Goal: Information Seeking & Learning: Learn about a topic

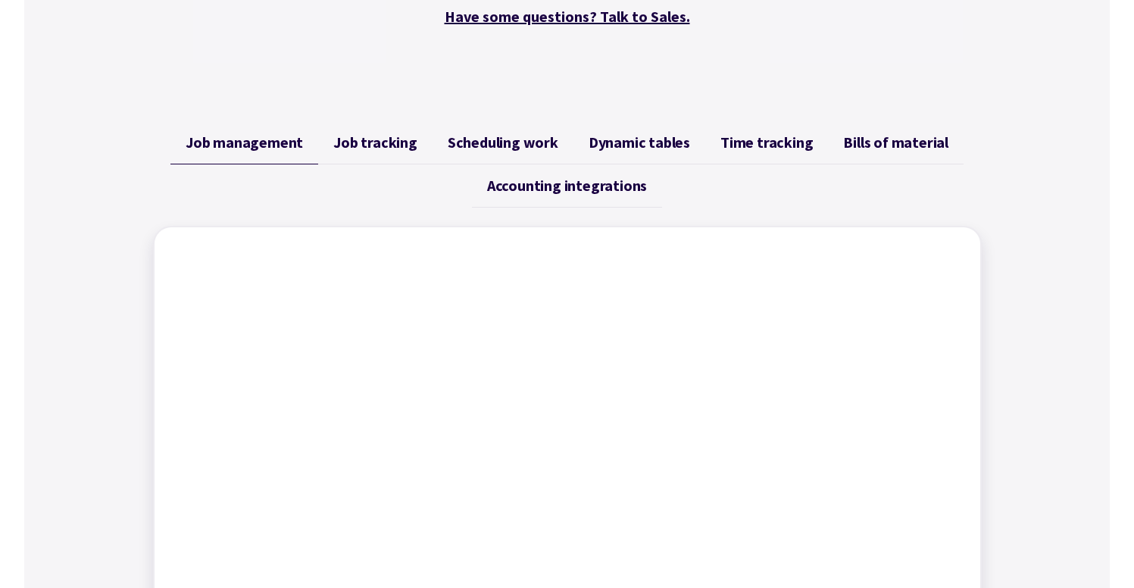
scroll to position [482, 0]
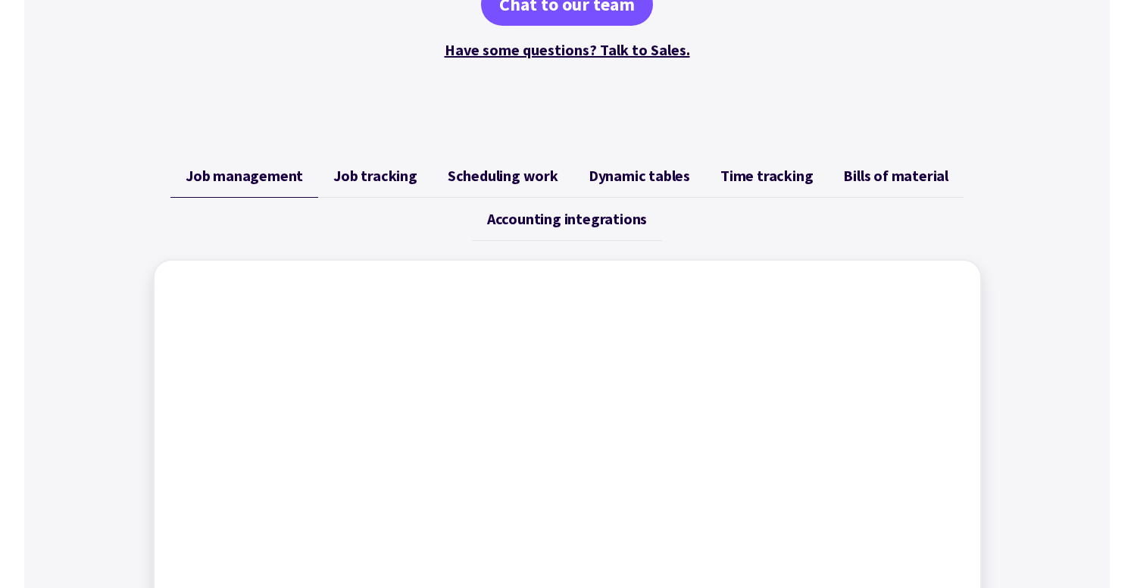
click at [408, 185] on link "Job tracking" at bounding box center [375, 176] width 114 height 43
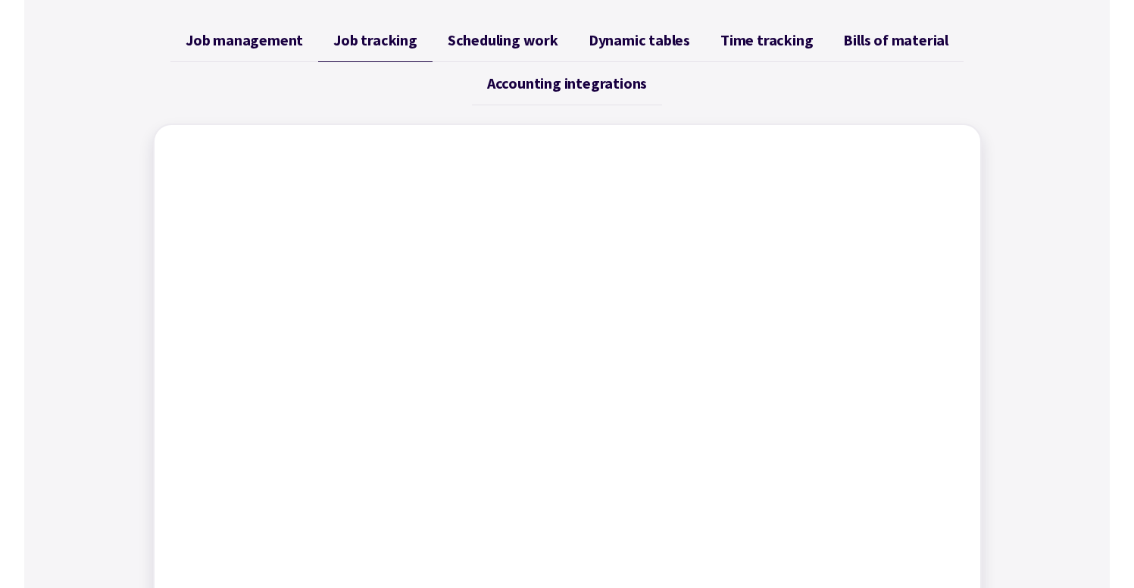
scroll to position [561, 0]
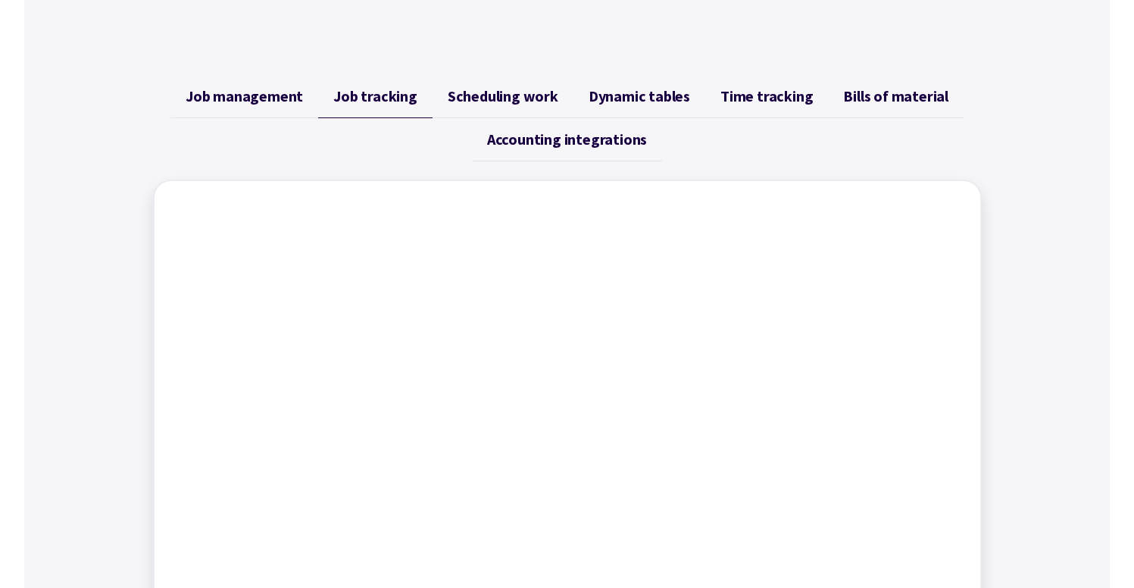
click at [524, 98] on span "Scheduling work" at bounding box center [503, 96] width 111 height 18
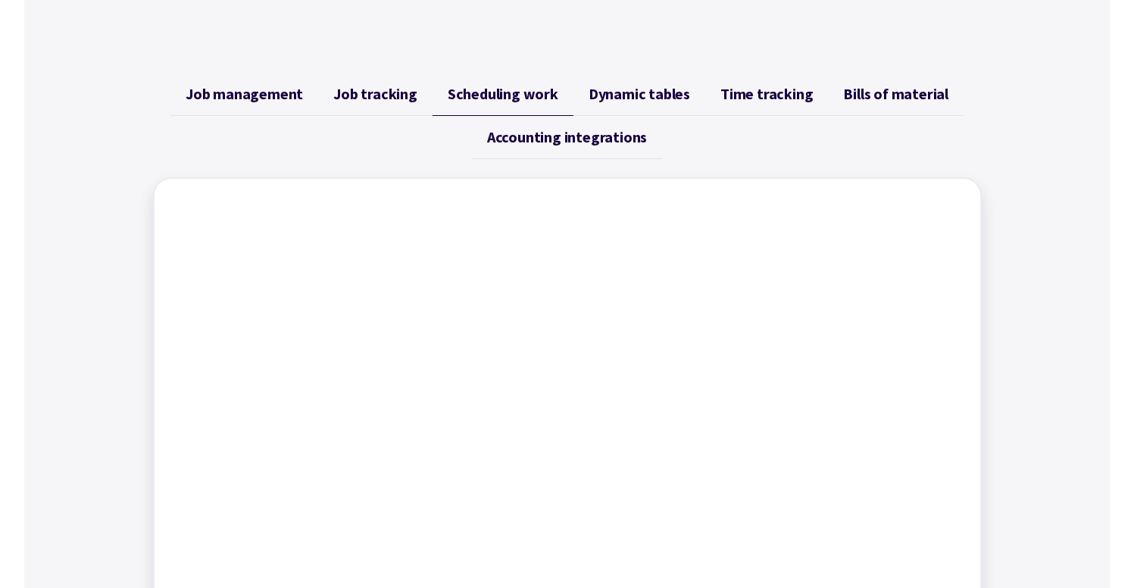
scroll to position [562, 0]
click at [705, 90] on link "Time tracking" at bounding box center [766, 95] width 123 height 43
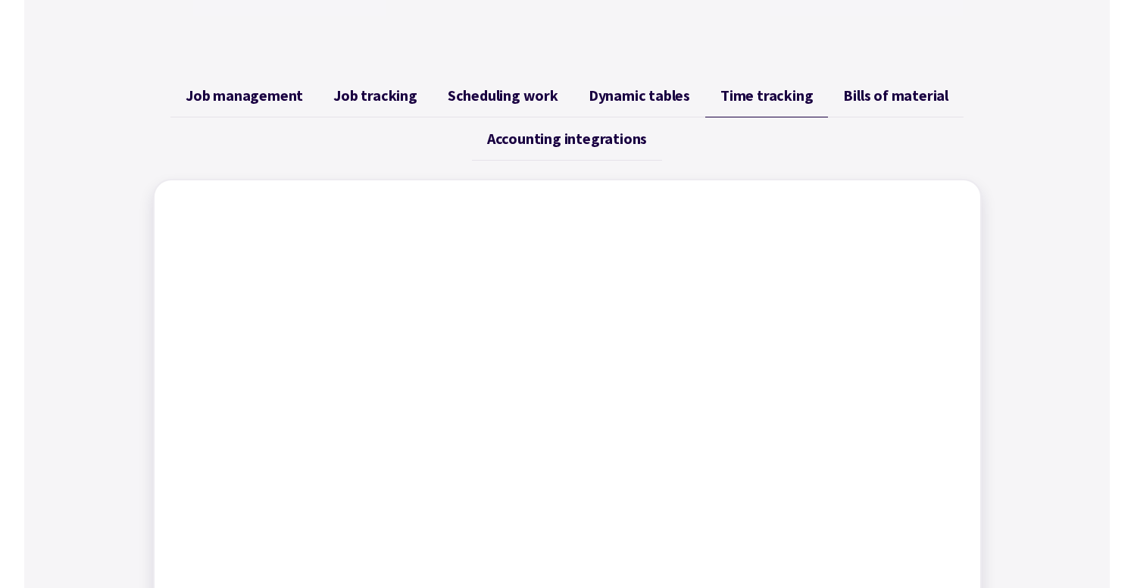
click at [647, 101] on span "Dynamic tables" at bounding box center [640, 95] width 102 height 18
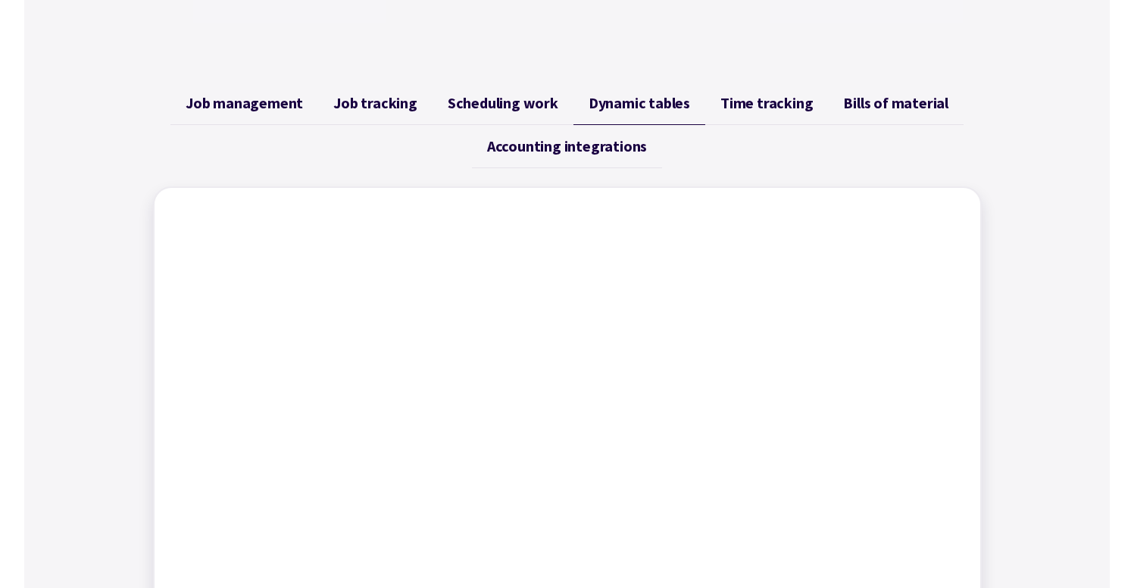
scroll to position [549, 0]
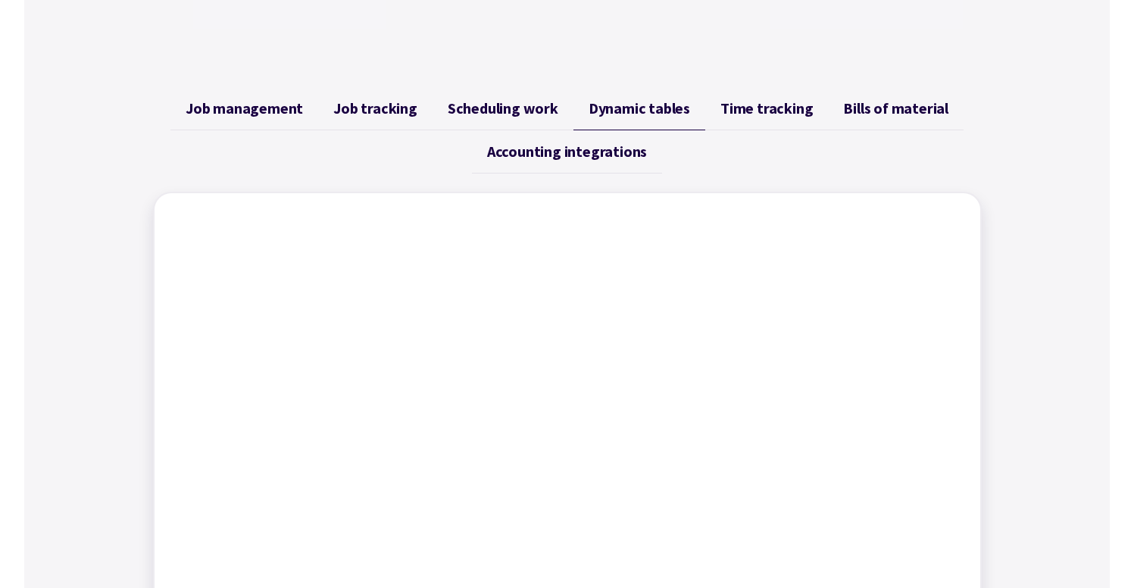
click at [764, 109] on span "Time tracking" at bounding box center [767, 108] width 92 height 18
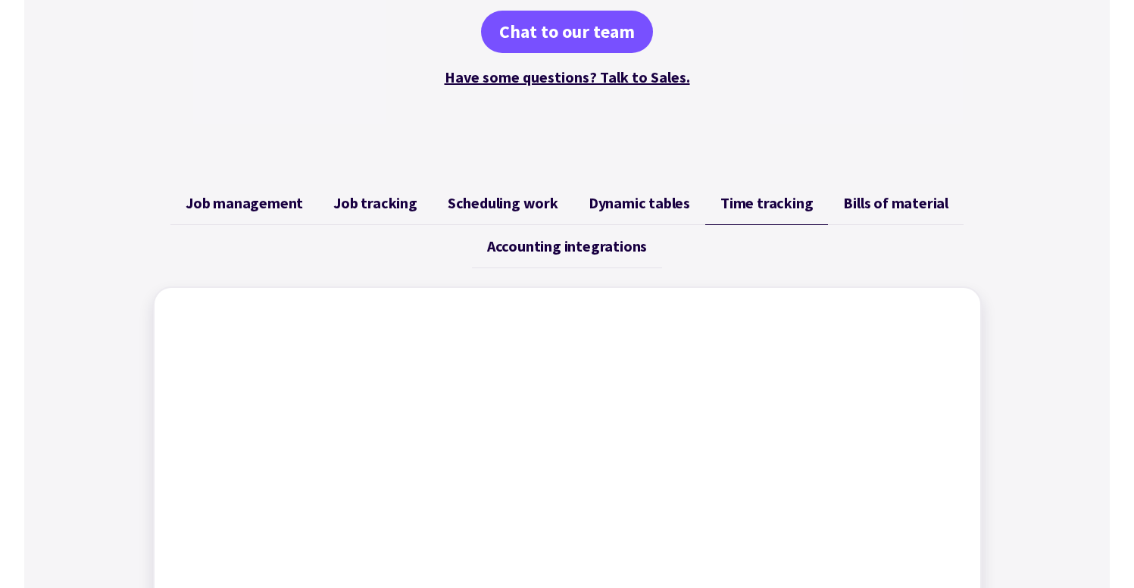
scroll to position [419, 0]
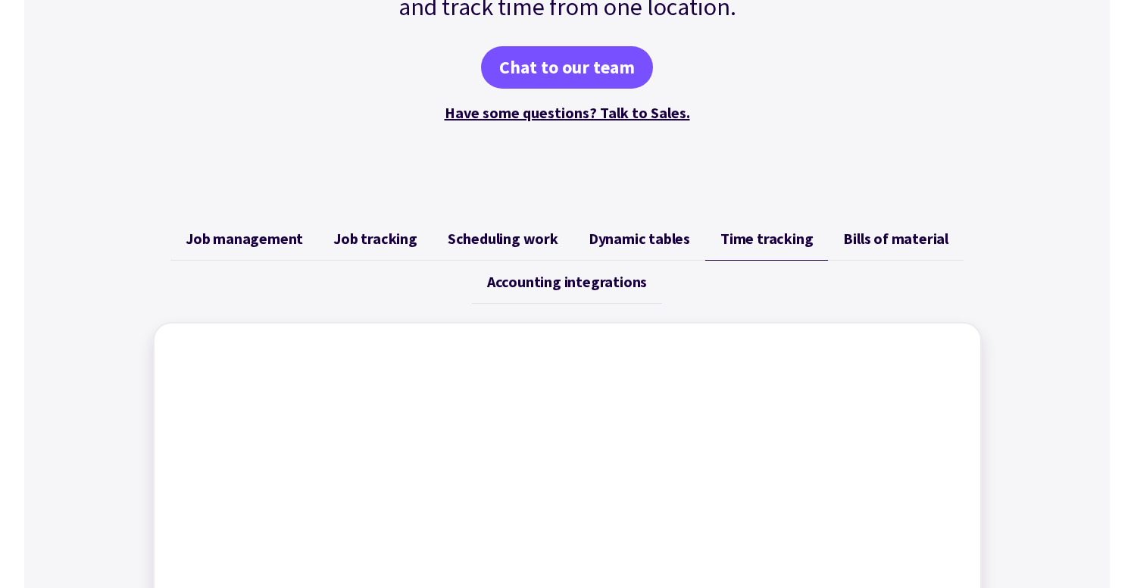
click at [871, 241] on span "Bills of material" at bounding box center [895, 239] width 105 height 18
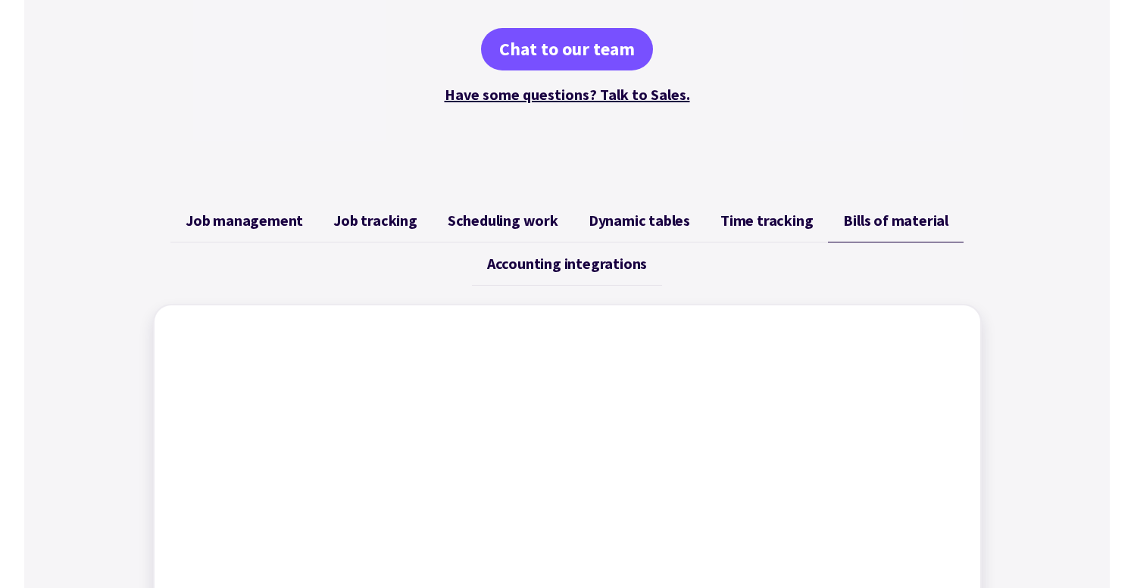
scroll to position [427, 0]
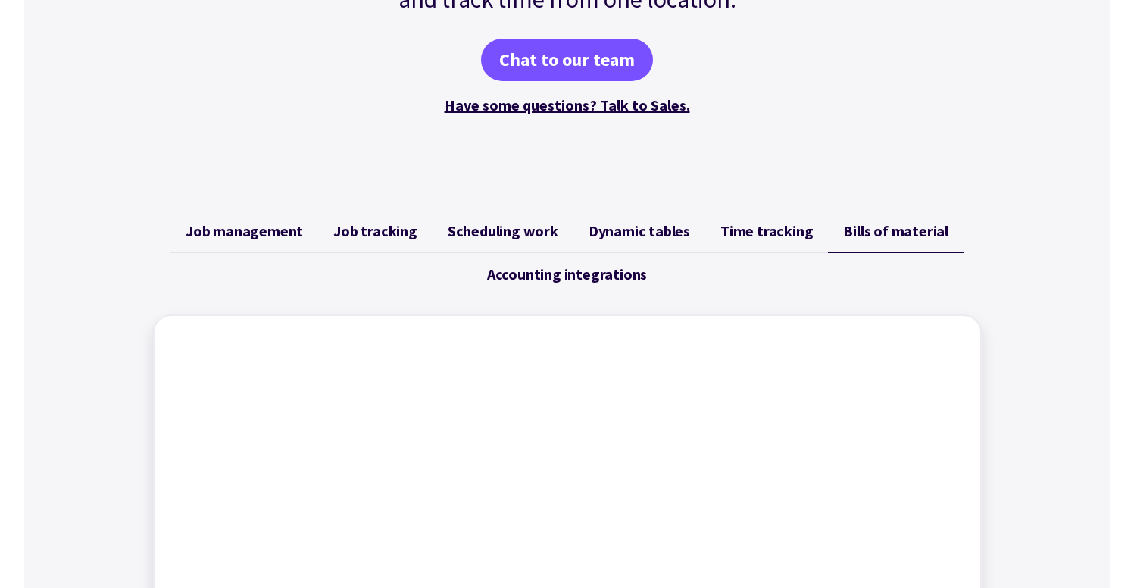
click at [522, 281] on span "Accounting integrations" at bounding box center [567, 274] width 160 height 18
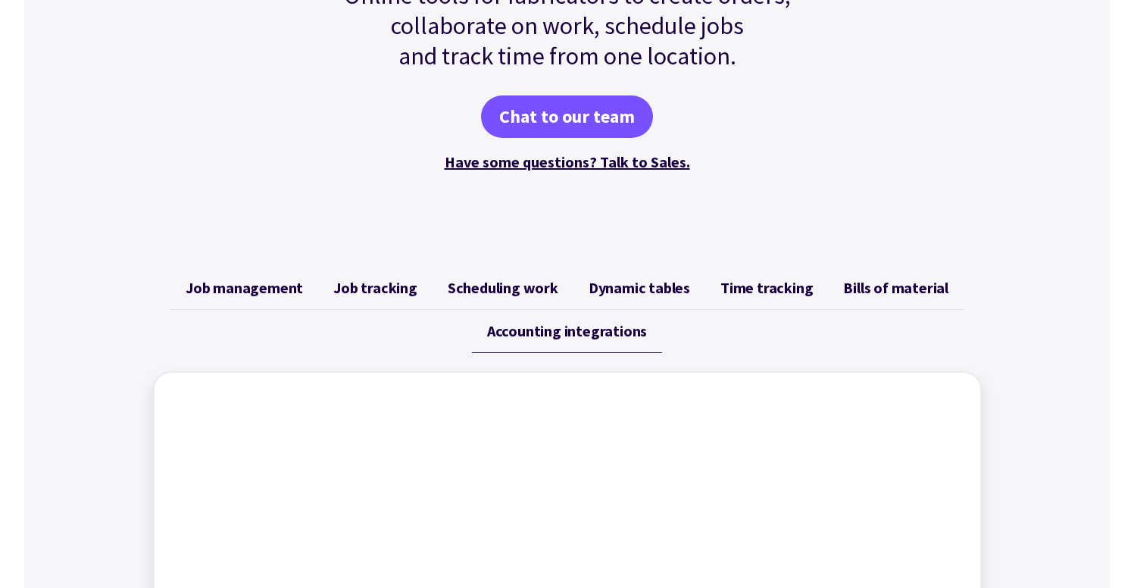
scroll to position [379, 0]
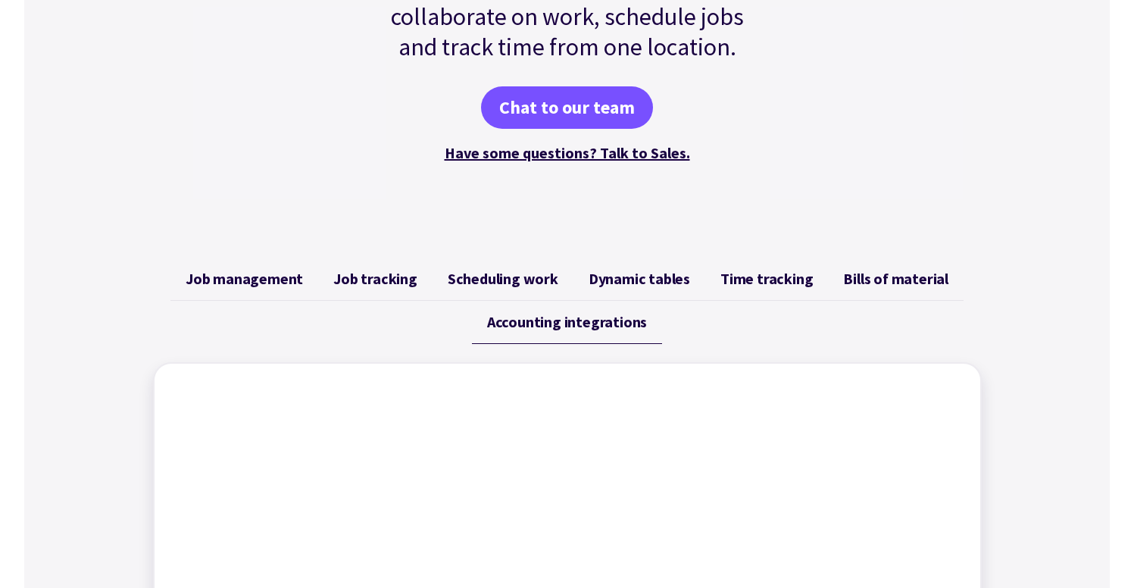
click at [749, 260] on link "Time tracking" at bounding box center [766, 279] width 123 height 43
click at [866, 278] on span "Bills of material" at bounding box center [895, 279] width 105 height 18
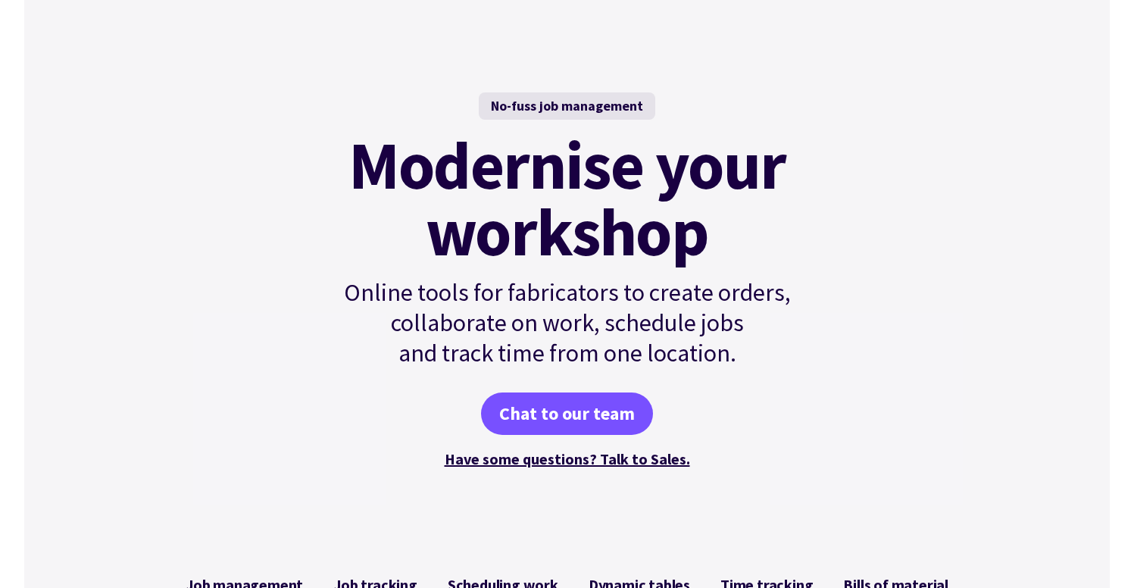
scroll to position [0, 0]
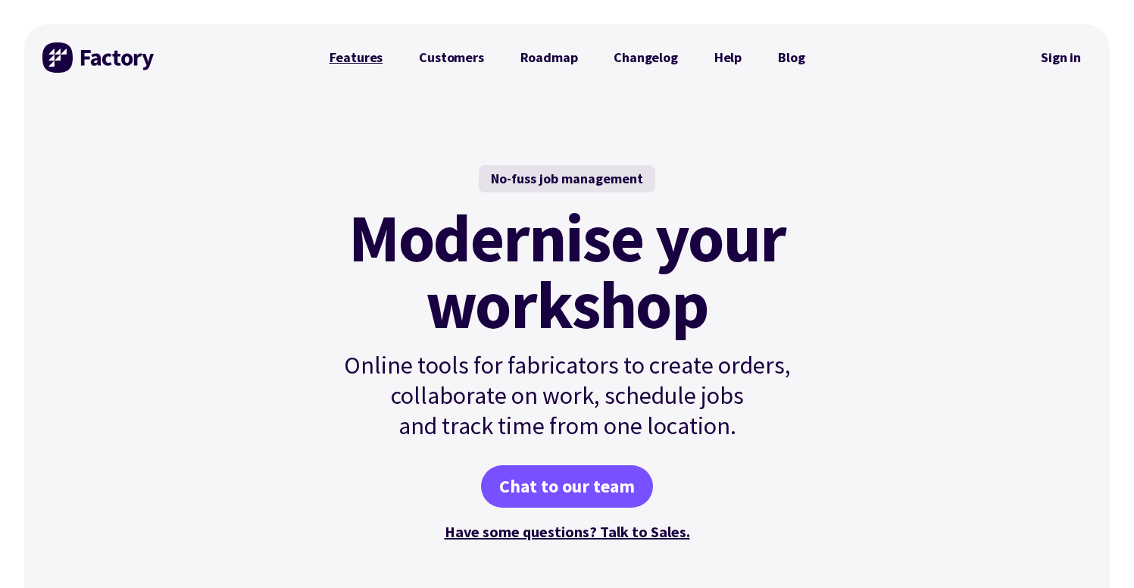
click at [364, 66] on link "Features" at bounding box center [356, 57] width 90 height 30
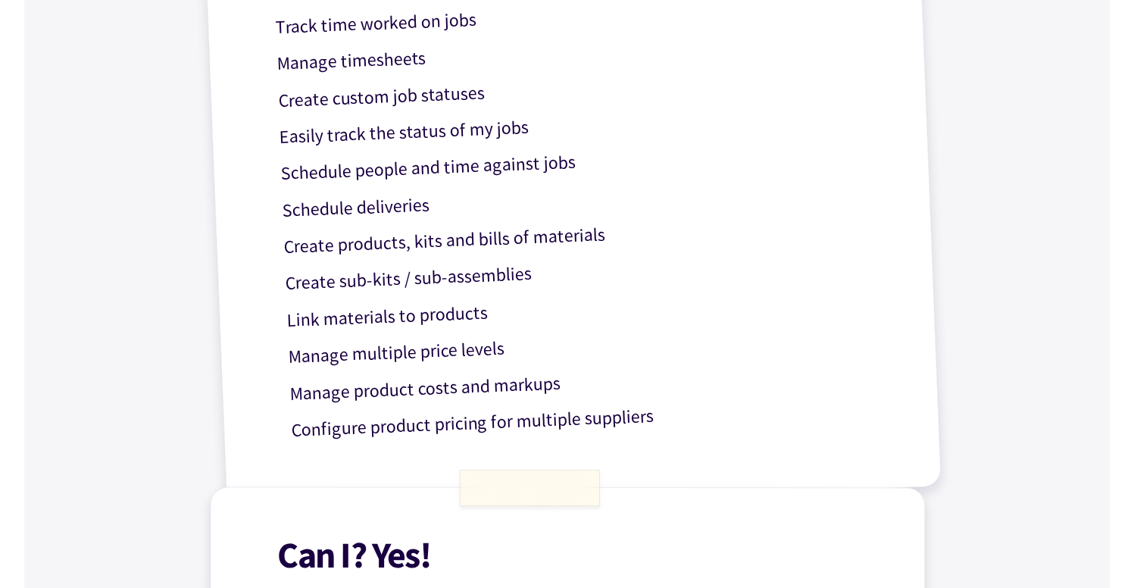
scroll to position [820, 0]
